Goal: Check status: Check status

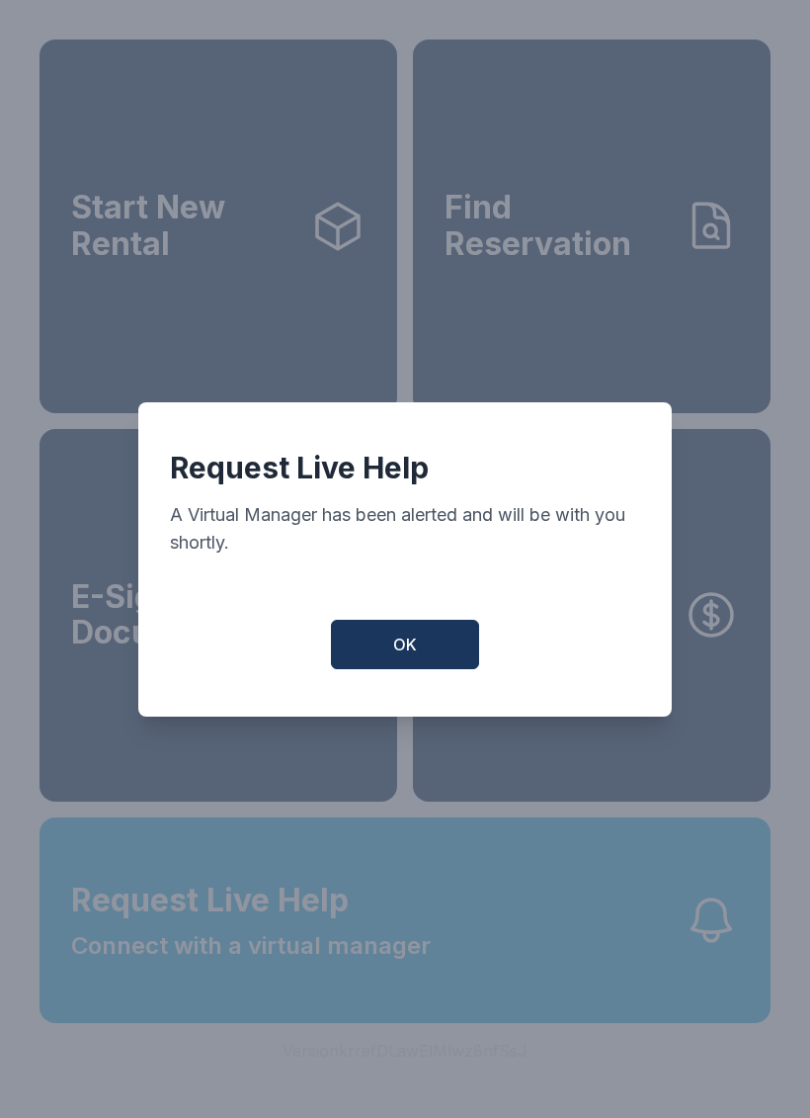
click at [433, 650] on button "OK" at bounding box center [405, 644] width 148 height 49
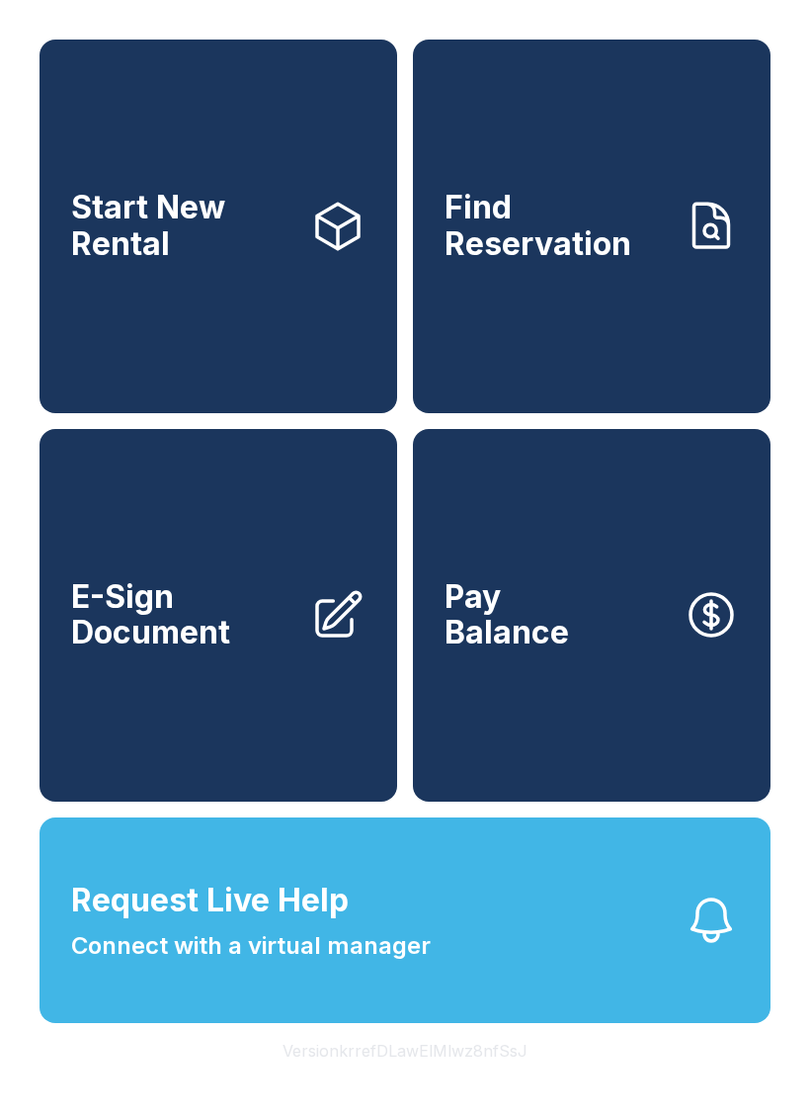
click at [362, 964] on span "Connect with a virtual manager" at bounding box center [251, 946] width 360 height 36
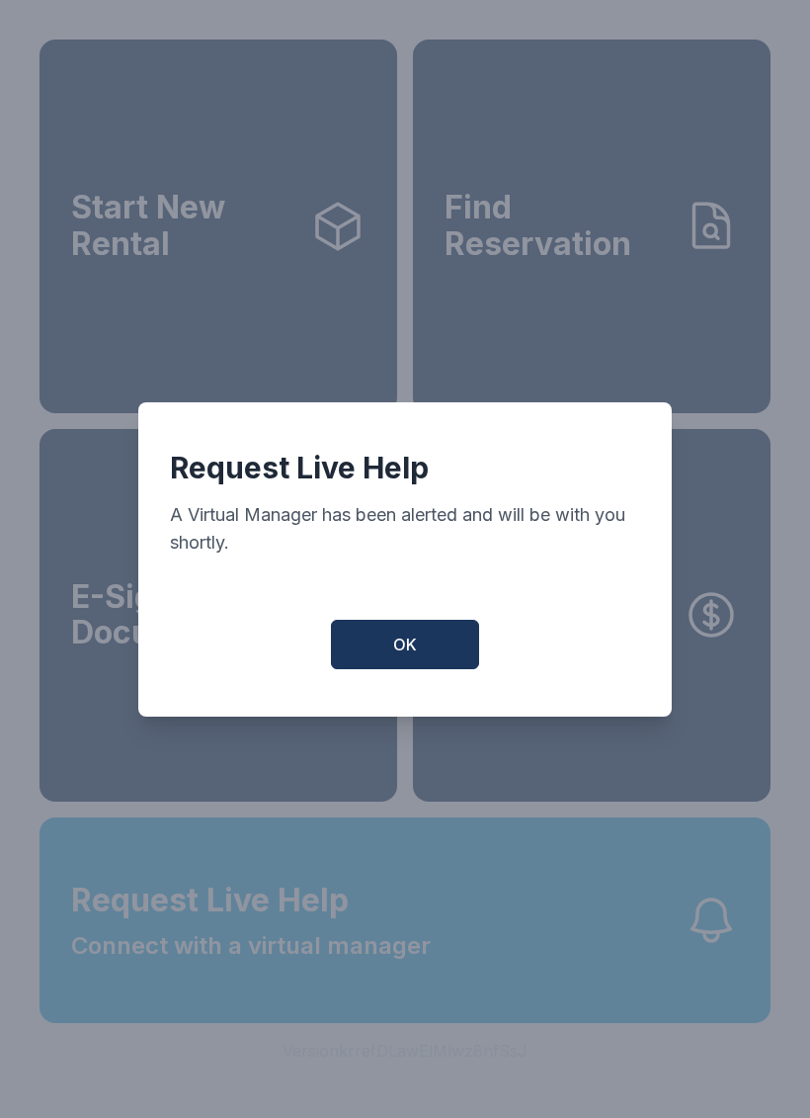
click at [400, 656] on span "OK" at bounding box center [405, 644] width 24 height 24
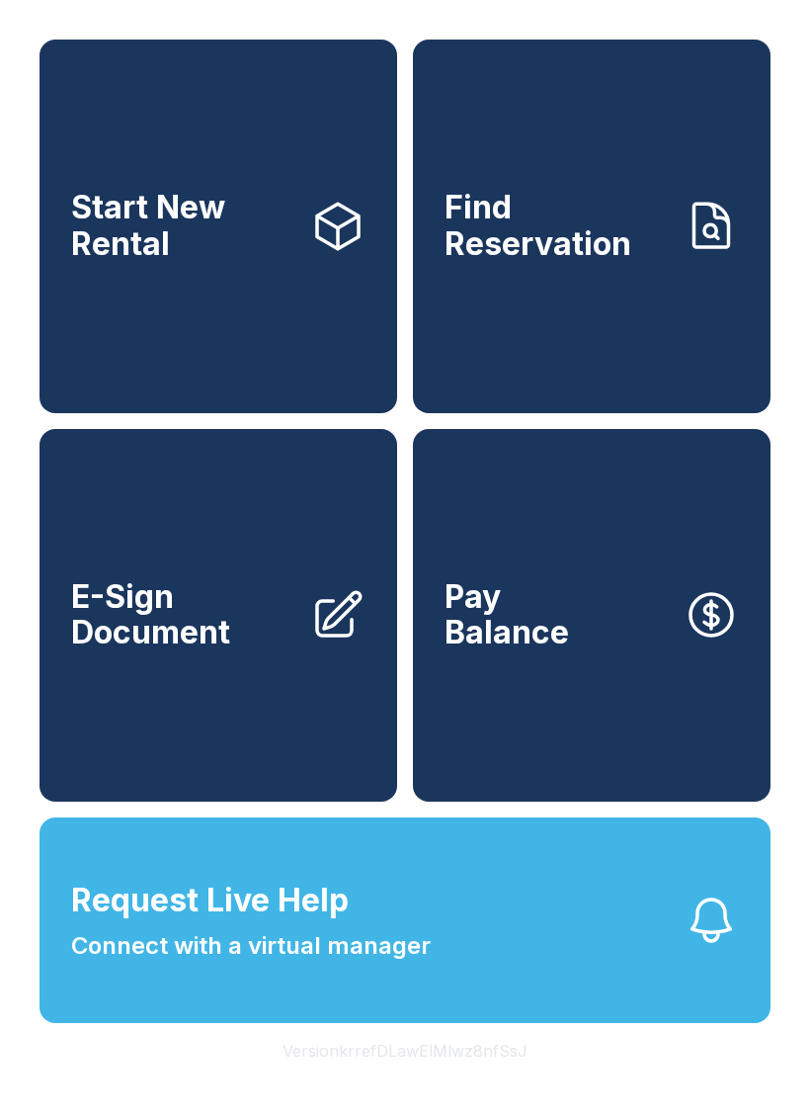
click at [667, 308] on link "Find Reservation" at bounding box center [592, 227] width 358 height 374
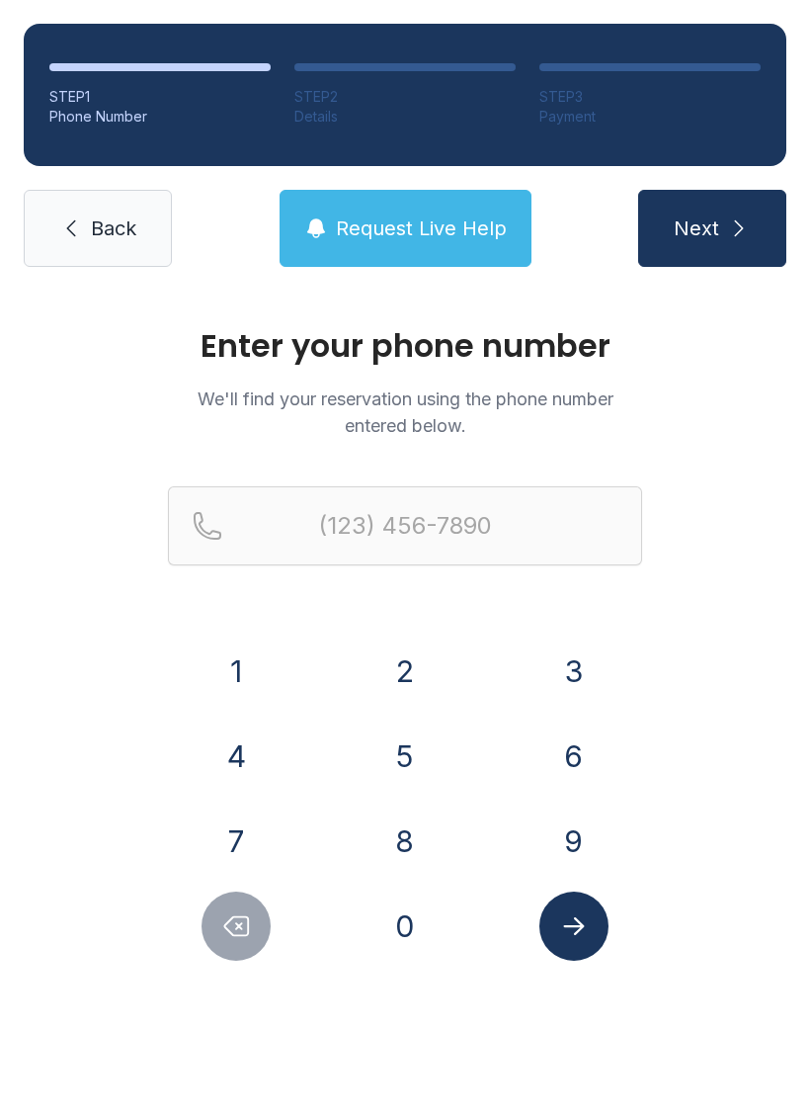
click at [251, 755] on button "4" at bounding box center [236, 755] width 69 height 69
click at [244, 841] on button "7" at bounding box center [236, 840] width 69 height 69
click at [413, 826] on button "8" at bounding box center [405, 840] width 69 height 69
click at [256, 738] on button "4" at bounding box center [236, 755] width 69 height 69
click at [401, 756] on button "5" at bounding box center [405, 755] width 69 height 69
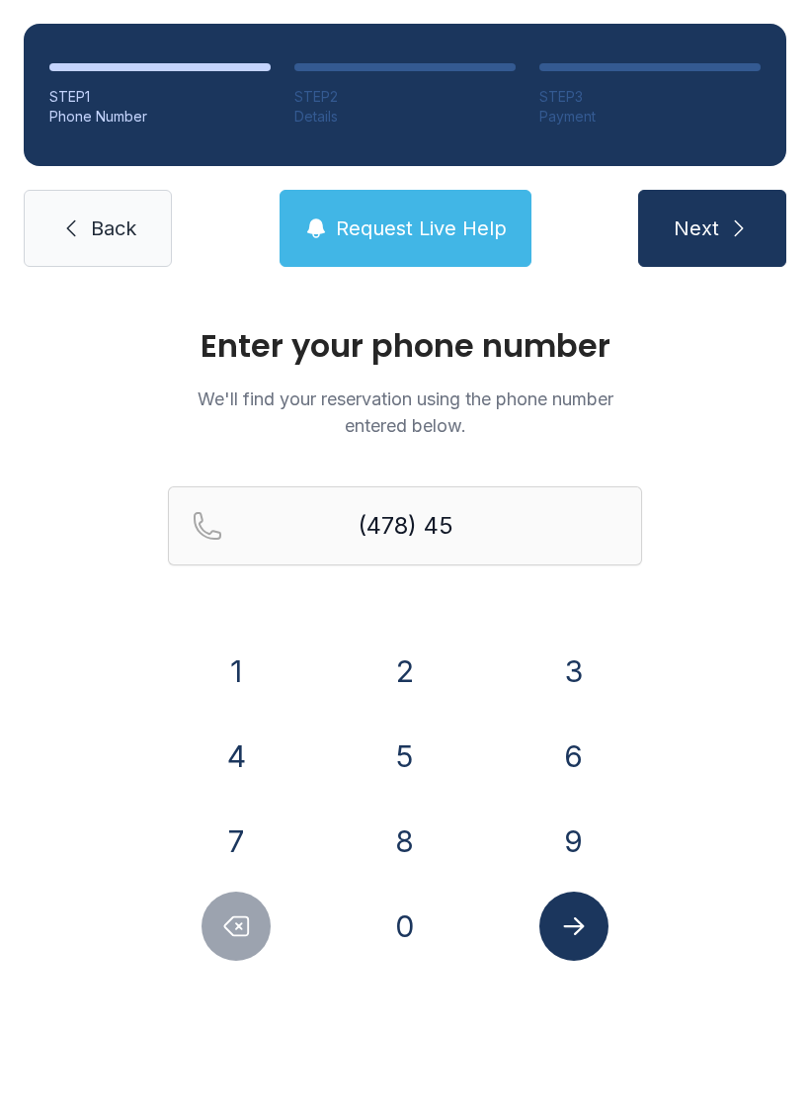
click at [581, 747] on button "6" at bounding box center [574, 755] width 69 height 69
click at [423, 852] on button "8" at bounding box center [405, 840] width 69 height 69
click at [422, 852] on button "8" at bounding box center [405, 840] width 69 height 69
click at [268, 835] on button "7" at bounding box center [236, 840] width 69 height 69
click at [589, 764] on button "6" at bounding box center [574, 755] width 69 height 69
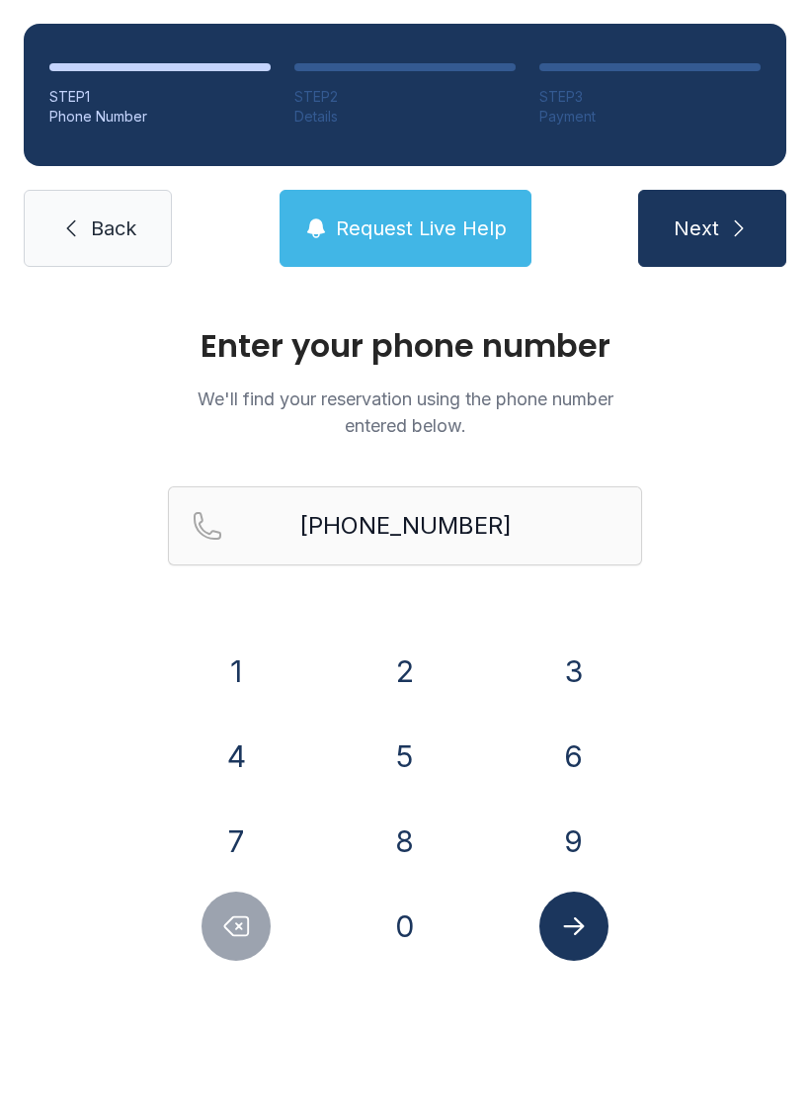
click at [577, 922] on icon "Submit lookup form" at bounding box center [574, 926] width 30 height 30
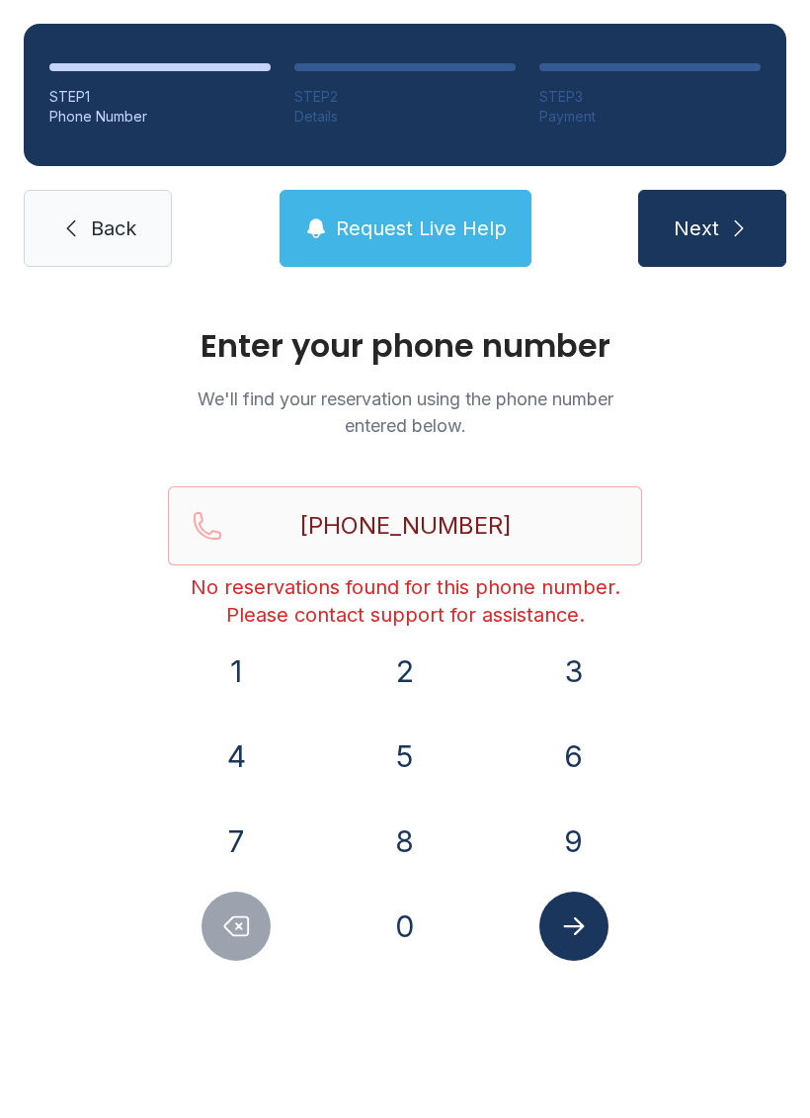
click at [720, 231] on button "Next" at bounding box center [712, 228] width 148 height 77
click at [410, 248] on button "Request Live Help" at bounding box center [406, 228] width 252 height 77
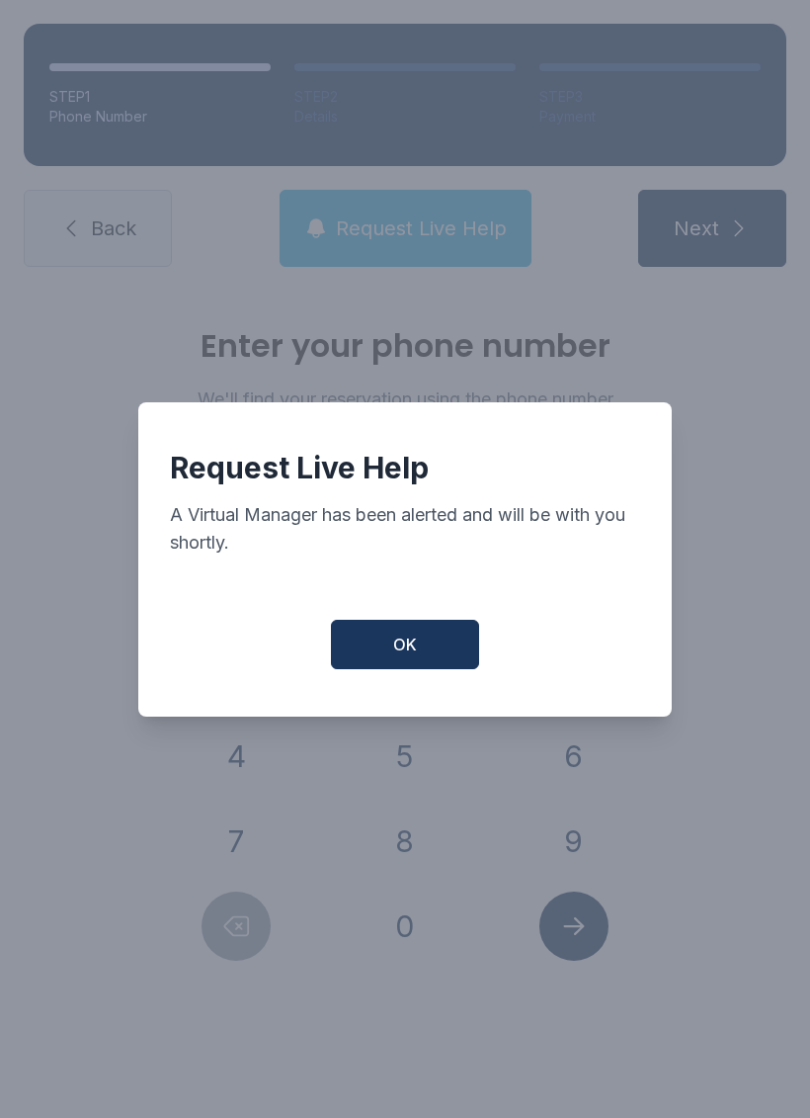
click at [388, 660] on button "OK" at bounding box center [405, 644] width 148 height 49
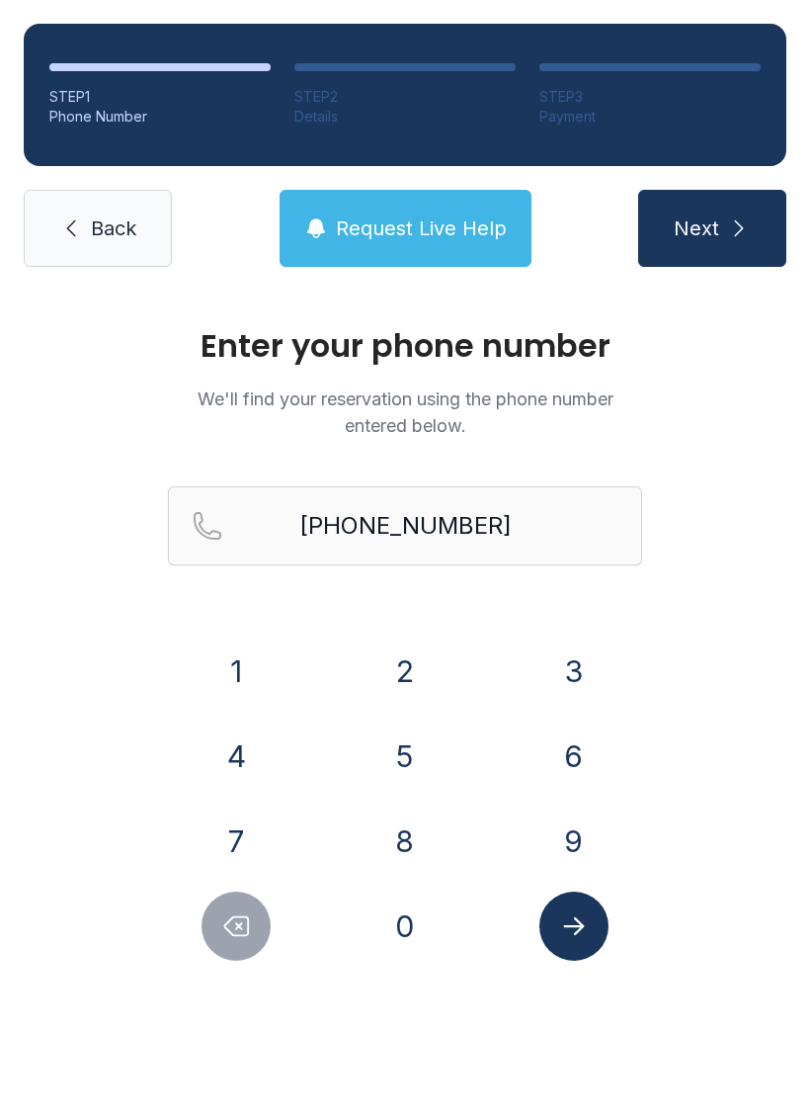
click at [249, 922] on icon "Delete number" at bounding box center [237, 926] width 24 height 19
click at [249, 921] on icon "Delete number" at bounding box center [237, 926] width 24 height 19
click at [219, 936] on button "Delete number" at bounding box center [236, 925] width 69 height 69
click at [219, 935] on button "Delete number" at bounding box center [236, 925] width 69 height 69
click at [240, 925] on icon "Delete number" at bounding box center [237, 926] width 24 height 19
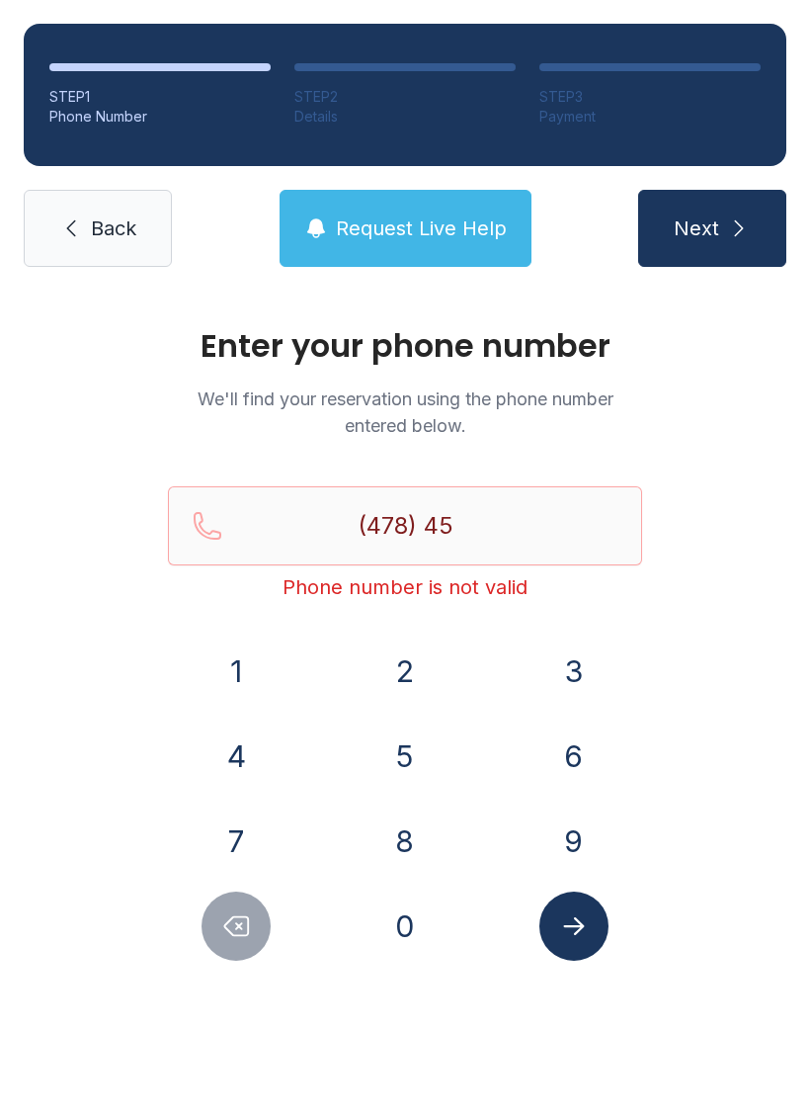
click at [239, 925] on icon "Delete number" at bounding box center [237, 926] width 24 height 19
click at [245, 917] on icon "Delete number" at bounding box center [237, 926] width 24 height 19
click at [246, 922] on icon "Delete number" at bounding box center [236, 926] width 30 height 30
type input "(4"
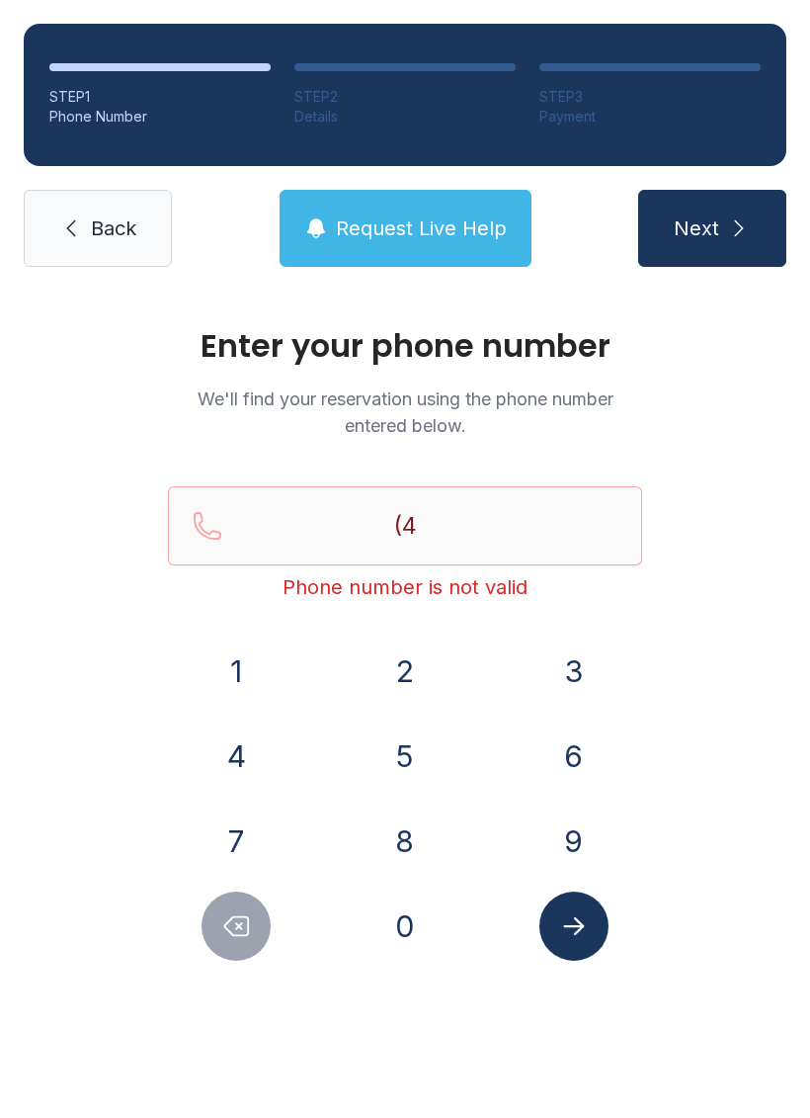
click at [245, 922] on icon "Delete number" at bounding box center [236, 926] width 30 height 30
click at [236, 925] on icon "Delete number" at bounding box center [236, 926] width 30 height 30
click at [235, 925] on icon "Delete number" at bounding box center [236, 926] width 30 height 30
